Goal: Transaction & Acquisition: Purchase product/service

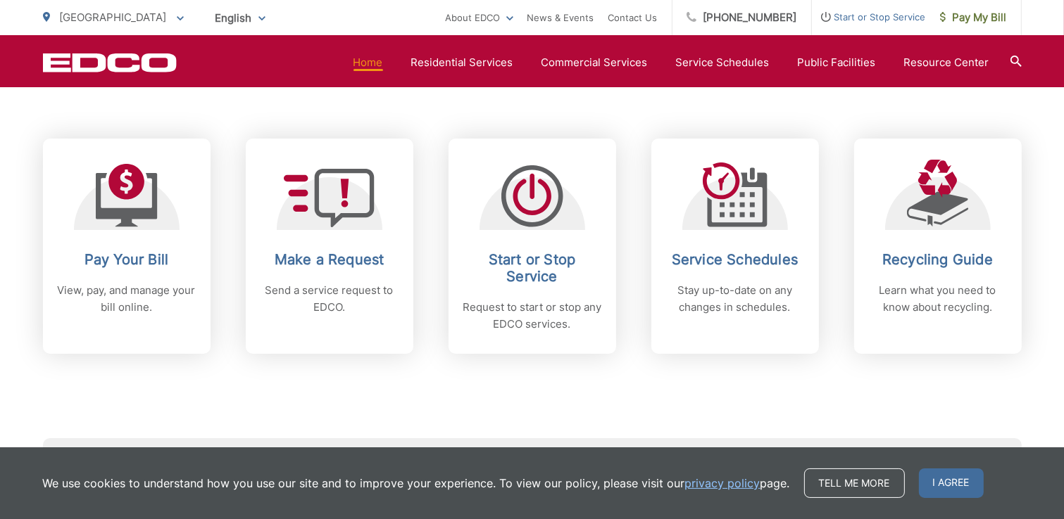
scroll to position [563, 0]
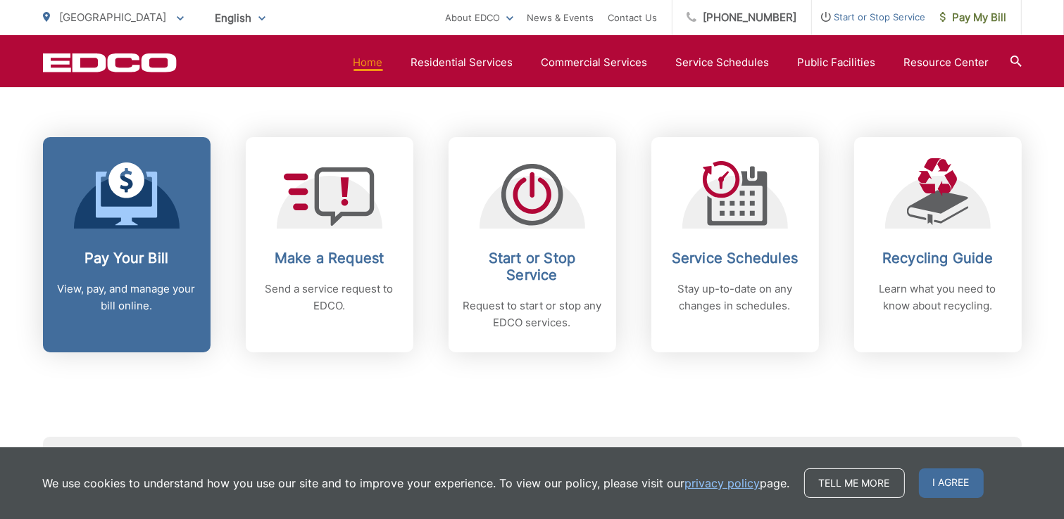
click at [118, 291] on p "View, pay, and manage your bill online." at bounding box center [126, 298] width 139 height 34
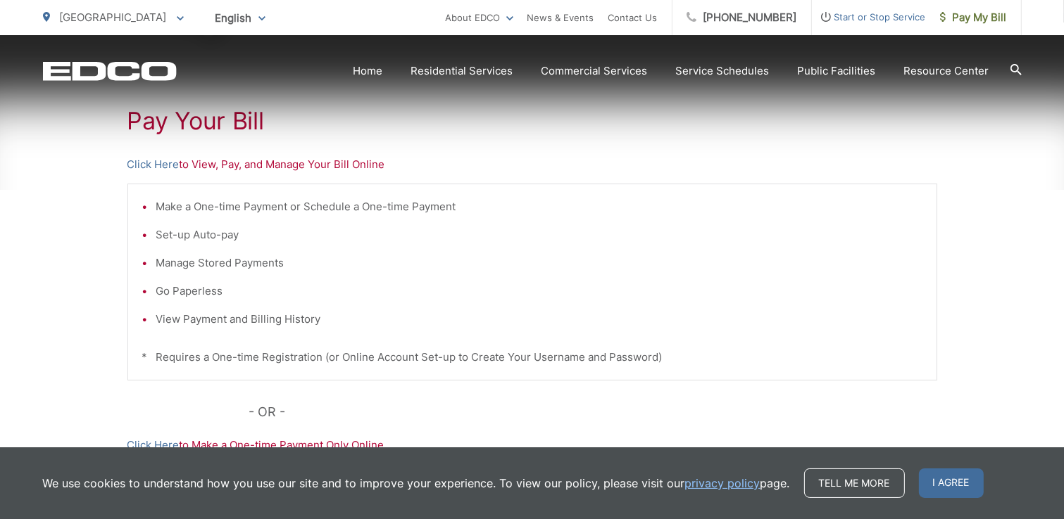
scroll to position [282, 0]
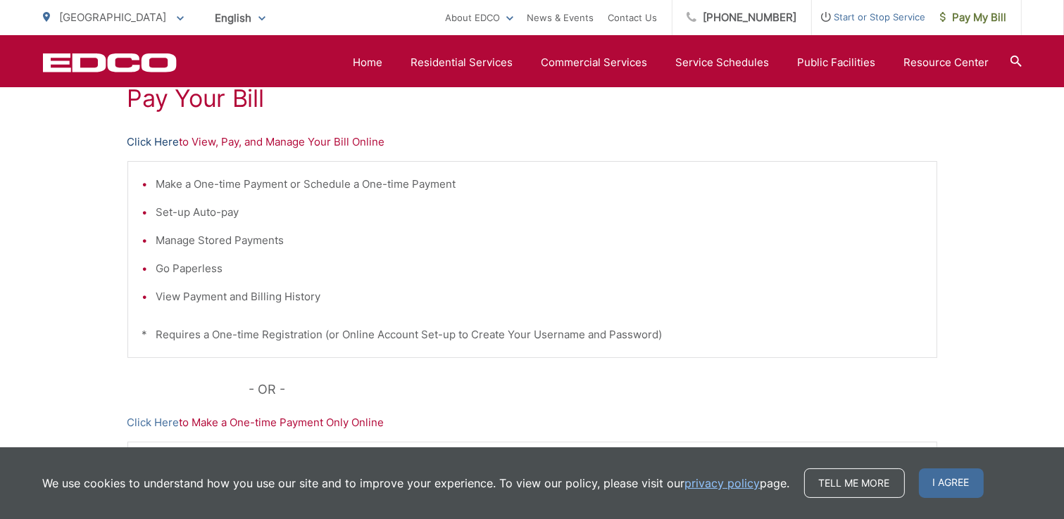
click at [169, 139] on link "Click Here" at bounding box center [153, 142] width 52 height 17
click at [377, 61] on link "Home" at bounding box center [368, 62] width 30 height 17
